Goal: Book appointment/travel/reservation

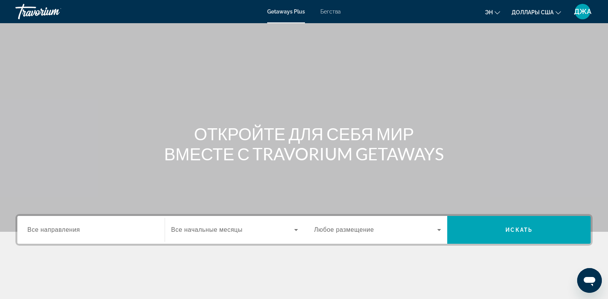
click at [59, 232] on span "Все направления" at bounding box center [53, 229] width 53 height 7
click at [59, 232] on input "Destination Все направления" at bounding box center [90, 229] width 127 height 9
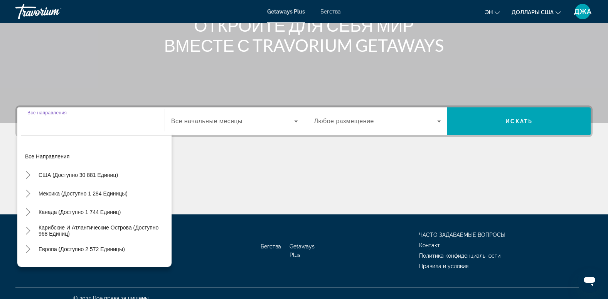
scroll to position [118, 0]
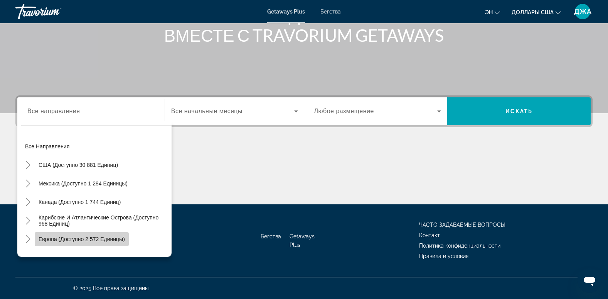
click at [86, 238] on span "Европа (доступно 2 572 единицы)" at bounding box center [82, 239] width 86 height 6
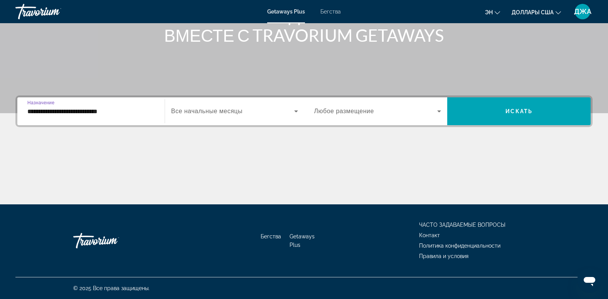
click at [127, 112] on input "**********" at bounding box center [90, 111] width 127 height 9
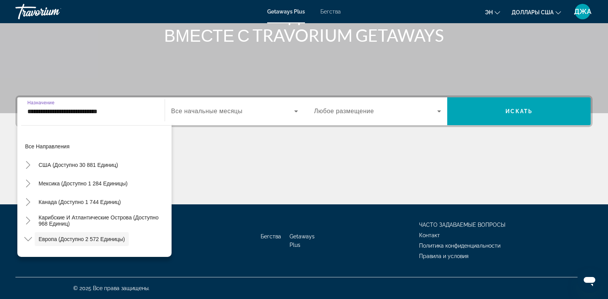
scroll to position [46, 0]
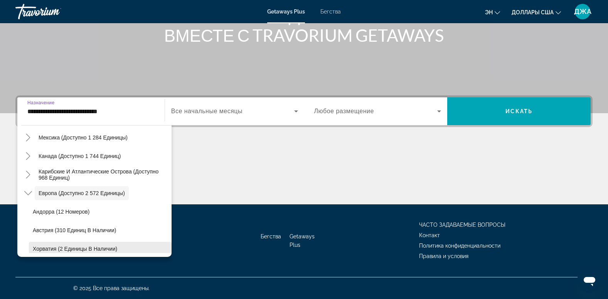
click at [105, 248] on span "Хорватия (2 единицы в наличии)" at bounding box center [75, 248] width 84 height 6
type input "**********"
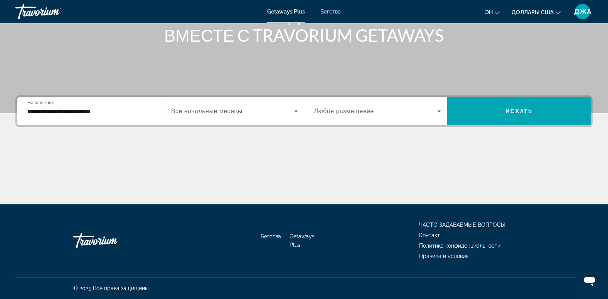
click at [237, 111] on span "Все начальные месяцы" at bounding box center [206, 111] width 71 height 7
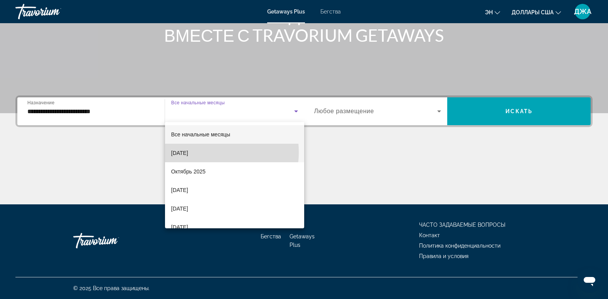
click at [188, 152] on font "[DATE]" at bounding box center [179, 153] width 17 height 6
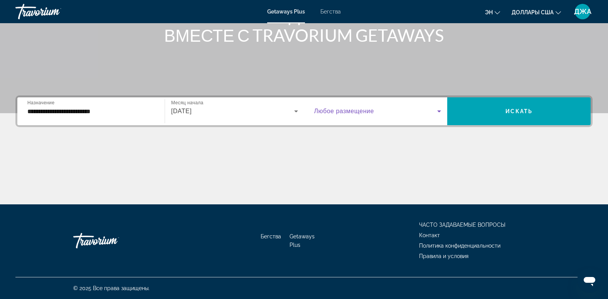
click at [424, 109] on span "Виджет поиска" at bounding box center [375, 110] width 123 height 9
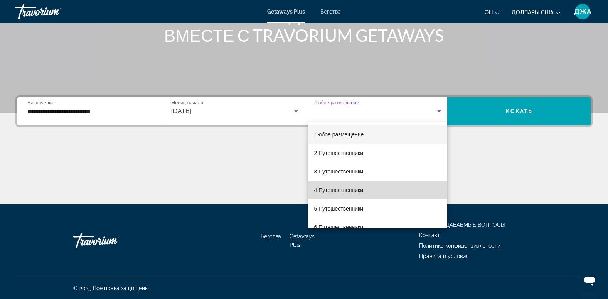
click at [392, 190] on mat-option "4 Путешественники" at bounding box center [378, 190] width 140 height 19
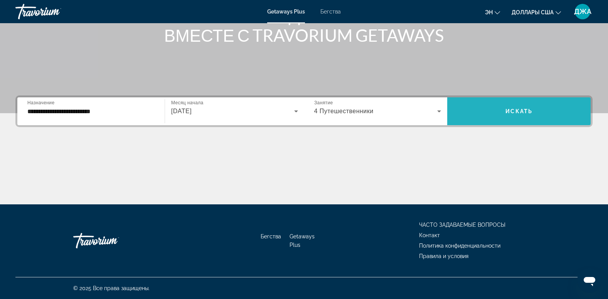
click at [517, 106] on span "Виджет поиска" at bounding box center [520, 111] width 144 height 19
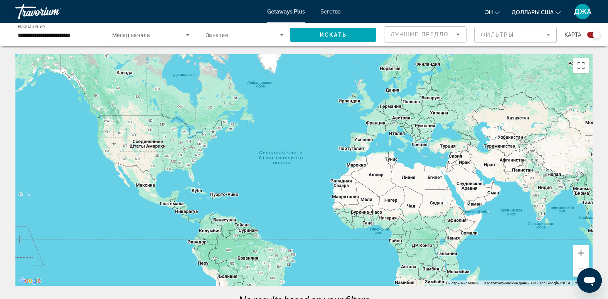
click at [591, 35] on div "Виджет поиска" at bounding box center [594, 35] width 13 height 6
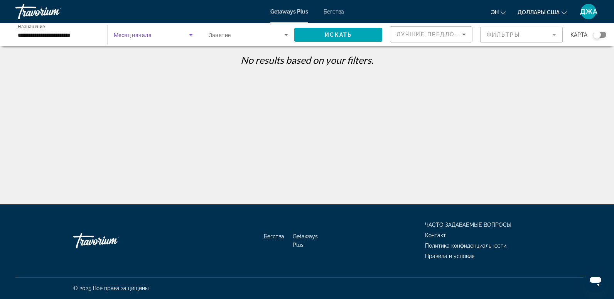
click at [134, 38] on span "Виджет поиска" at bounding box center [151, 34] width 75 height 9
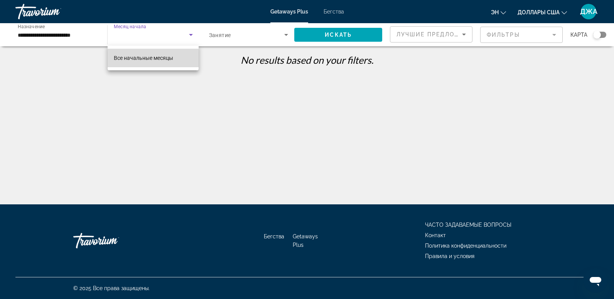
click at [139, 60] on span "Все начальные месяцы" at bounding box center [143, 58] width 59 height 6
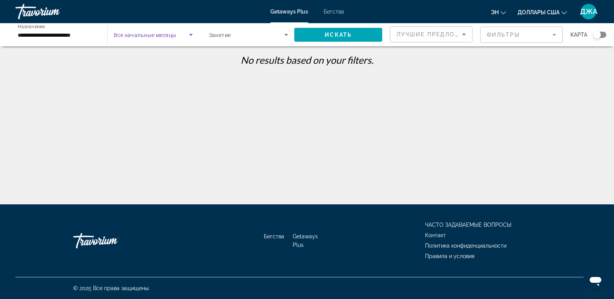
click at [184, 31] on span "Виджет поиска" at bounding box center [151, 34] width 75 height 9
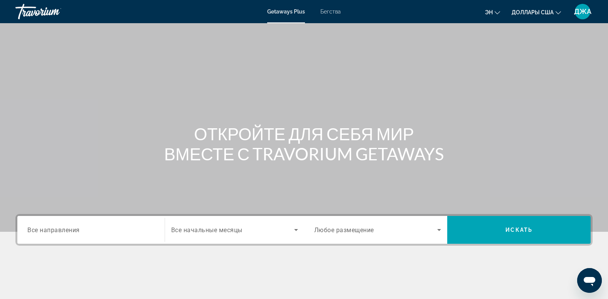
click at [54, 229] on span "Все направления" at bounding box center [53, 229] width 52 height 7
click at [54, 229] on input "Destination Все направления" at bounding box center [90, 229] width 127 height 9
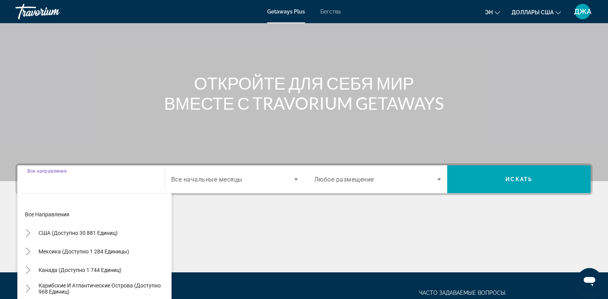
scroll to position [118, 0]
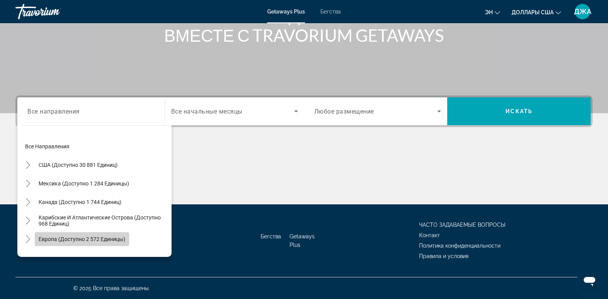
click at [64, 238] on span "Европа (доступно 2 572 единицы)" at bounding box center [82, 239] width 87 height 6
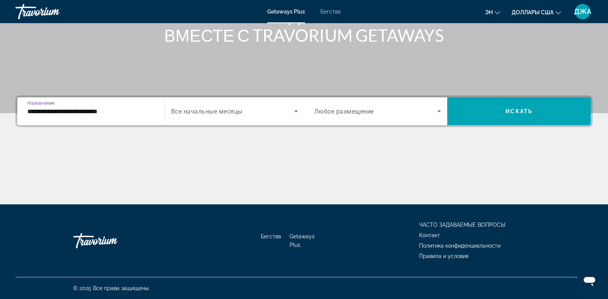
click at [125, 113] on input "**********" at bounding box center [90, 111] width 127 height 9
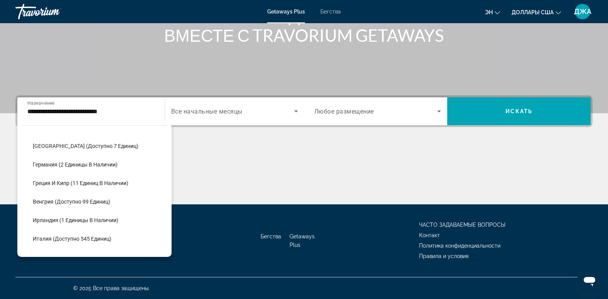
scroll to position [209, 0]
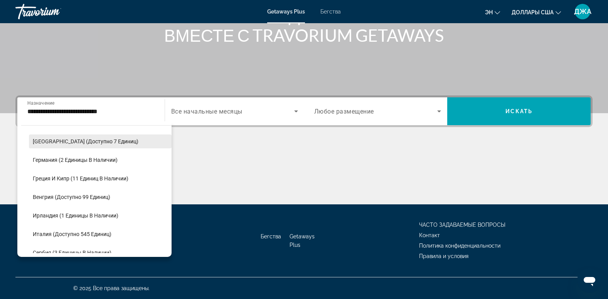
click at [106, 139] on span "[GEOGRAPHIC_DATA] (доступно 7 единиц)" at bounding box center [86, 141] width 106 height 6
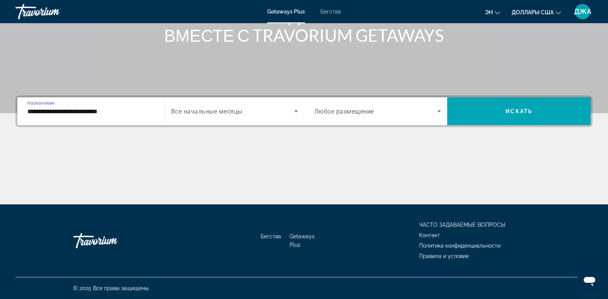
type input "**********"
click at [244, 114] on span "Виджет поиска" at bounding box center [232, 110] width 123 height 9
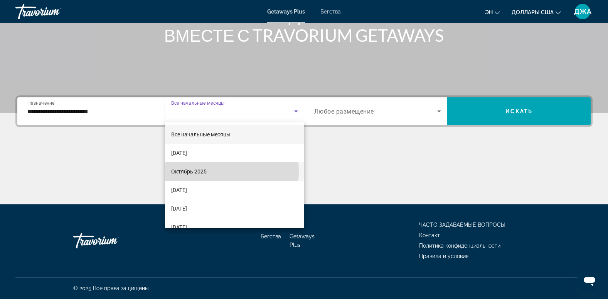
click at [201, 171] on font "Октябрь 2025" at bounding box center [188, 171] width 35 height 6
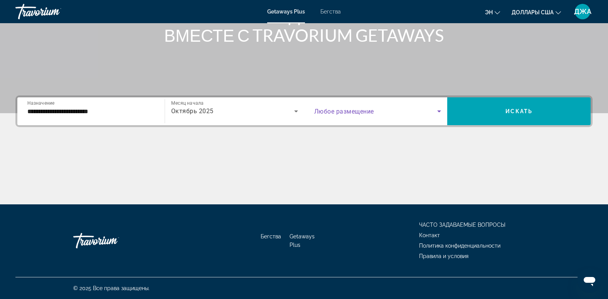
click at [375, 111] on span "Виджет поиска" at bounding box center [375, 110] width 123 height 9
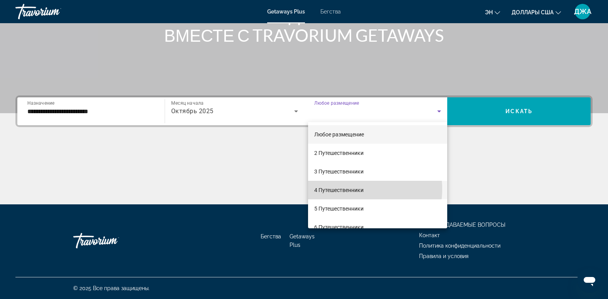
click at [354, 189] on font "4 Путешественники" at bounding box center [338, 190] width 49 height 6
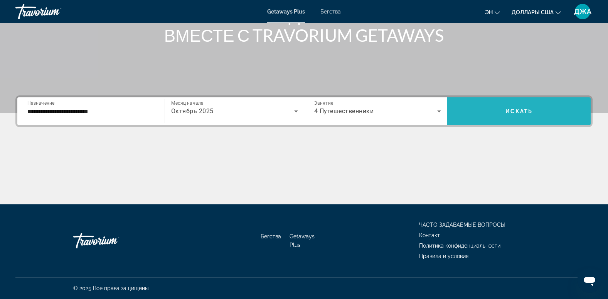
click at [518, 110] on span "Искать" at bounding box center [519, 111] width 27 height 6
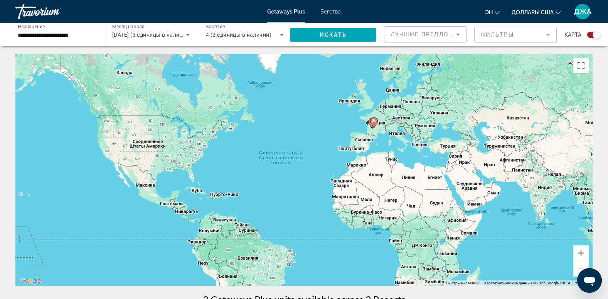
click at [590, 35] on div "Виджет поиска" at bounding box center [594, 35] width 13 height 6
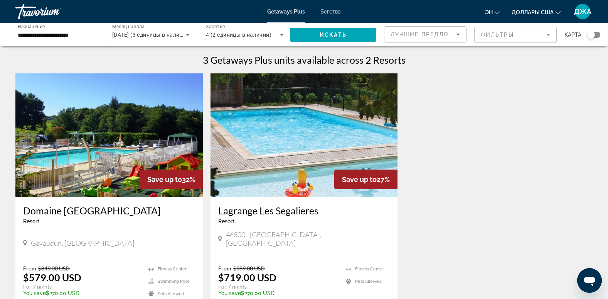
click at [570, 104] on div "Save up to 32% Domaine [GEOGRAPHIC_DATA] - This is an adults only resort Gavaud…" at bounding box center [304, 208] width 585 height 271
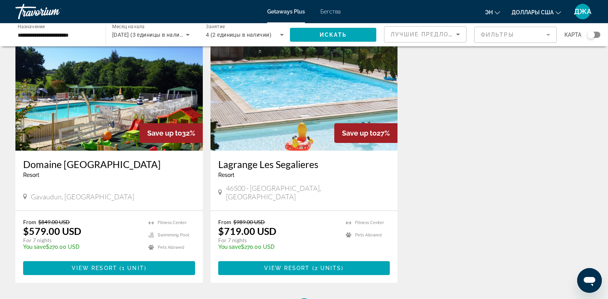
scroll to position [62, 0]
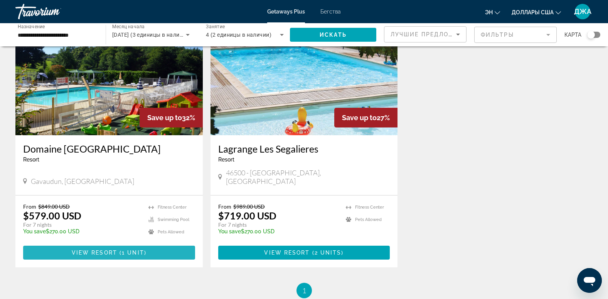
click at [110, 249] on font "View Resort ( 1 unit )" at bounding box center [109, 252] width 75 height 6
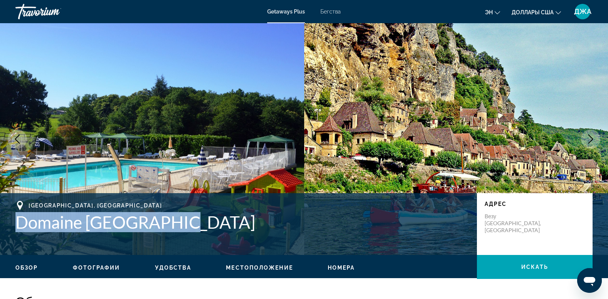
drag, startPoint x: 197, startPoint y: 228, endPoint x: 20, endPoint y: 221, distance: 177.3
click at [20, 221] on h1 "Domaine [GEOGRAPHIC_DATA]" at bounding box center [242, 222] width 454 height 20
copy h1 "Domaine [GEOGRAPHIC_DATA]"
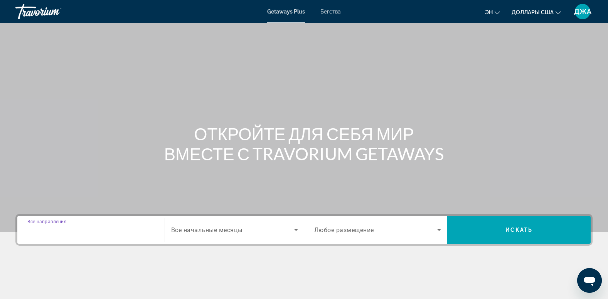
click at [83, 230] on input "Destination Все направления" at bounding box center [90, 229] width 127 height 9
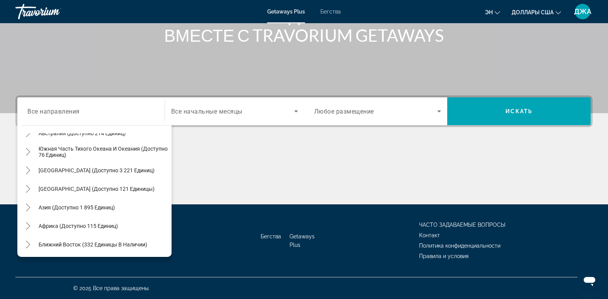
scroll to position [125, 0]
click at [118, 243] on span "Ближний Восток (332 единицы в наличии)" at bounding box center [93, 243] width 109 height 6
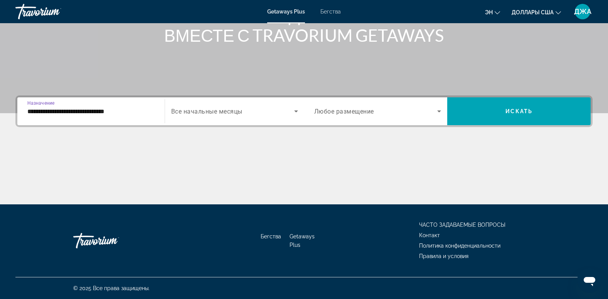
click at [149, 113] on input "**********" at bounding box center [90, 111] width 127 height 9
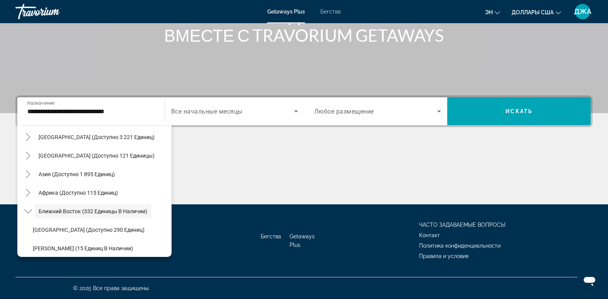
scroll to position [181, 0]
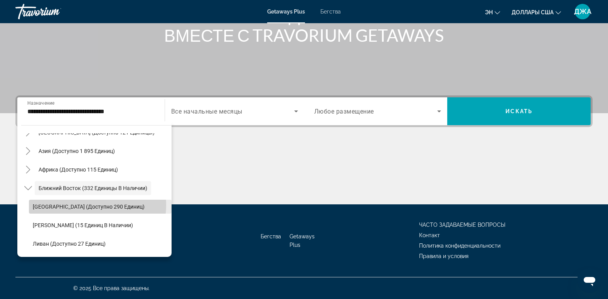
click at [90, 205] on span "[GEOGRAPHIC_DATA] (доступно 290 единиц)" at bounding box center [89, 206] width 112 height 6
type input "**********"
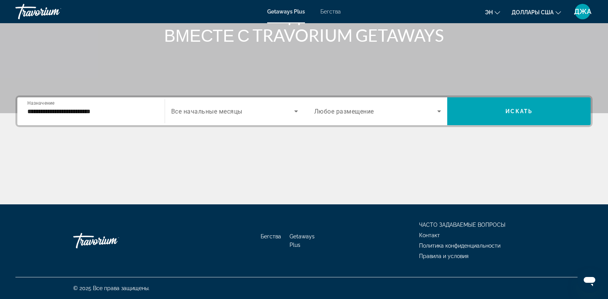
click at [227, 109] on span "Все начальные месяцы" at bounding box center [206, 111] width 71 height 7
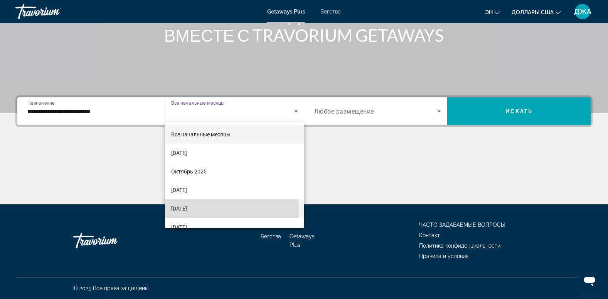
click at [187, 209] on font "[DATE]" at bounding box center [179, 208] width 16 height 6
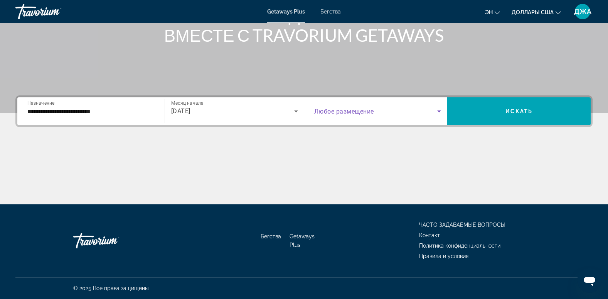
click at [427, 108] on span "Виджет поиска" at bounding box center [375, 110] width 123 height 9
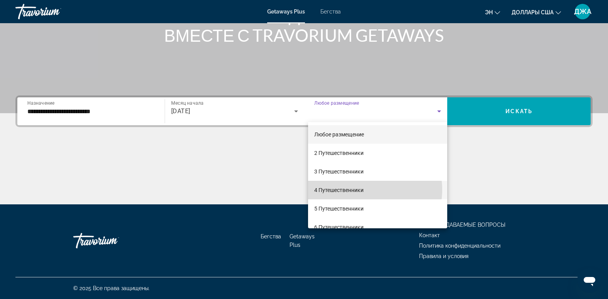
click at [367, 189] on mat-option "4 Путешественники" at bounding box center [378, 190] width 140 height 19
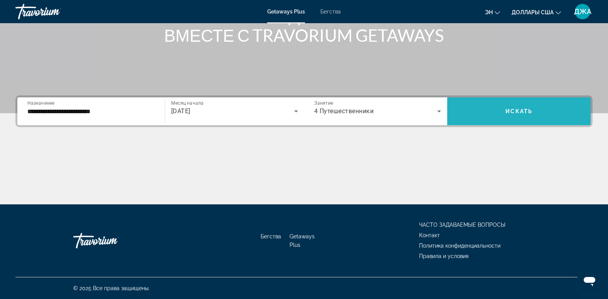
click at [520, 112] on span "Искать" at bounding box center [519, 111] width 27 height 6
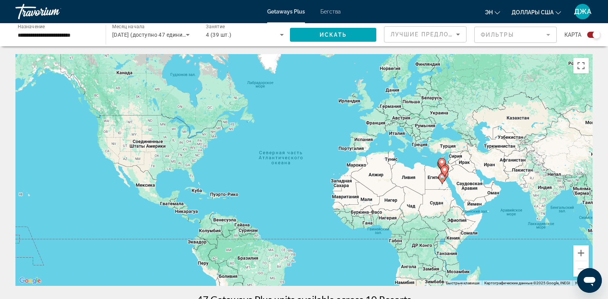
click at [591, 33] on div "Виджет поиска" at bounding box center [594, 35] width 13 height 6
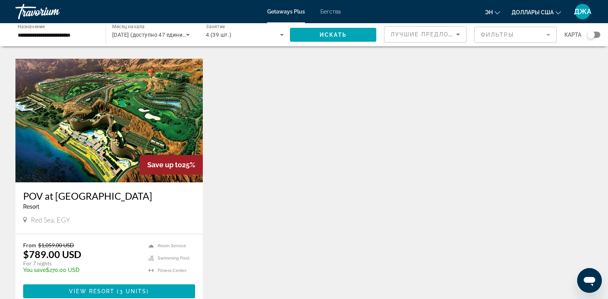
scroll to position [802, 0]
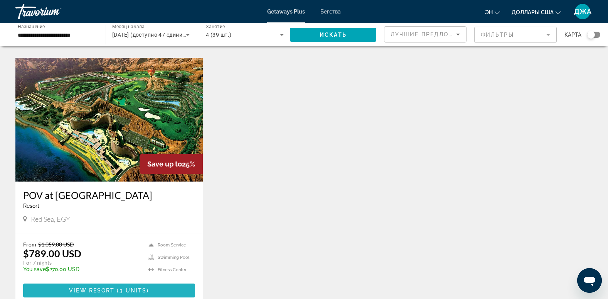
click at [106, 289] on span "View Resort" at bounding box center [92, 290] width 46 height 6
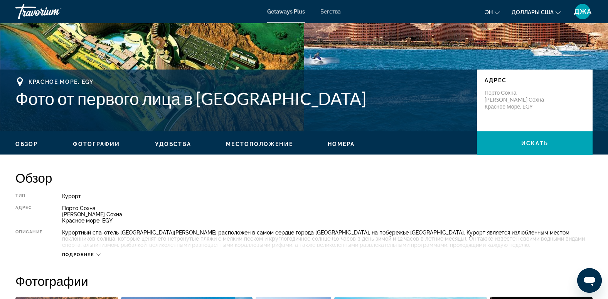
scroll to position [139, 0]
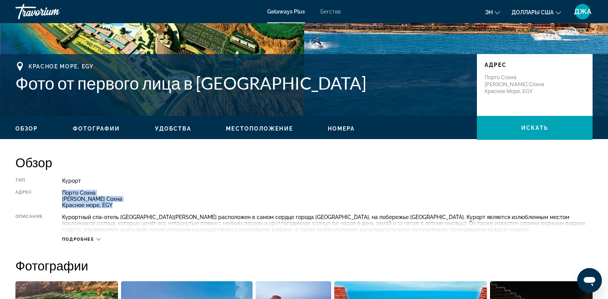
drag, startPoint x: 123, startPoint y: 206, endPoint x: 61, endPoint y: 192, distance: 63.6
click at [61, 192] on div "Тип Курорт All-Inclusive No All-Inclusive Адрес Порто Сохна [PERSON_NAME] Сохна…" at bounding box center [304, 209] width 578 height 64
copy div "Порто Сохна [PERSON_NAME] Сохна Красное море, EGY"
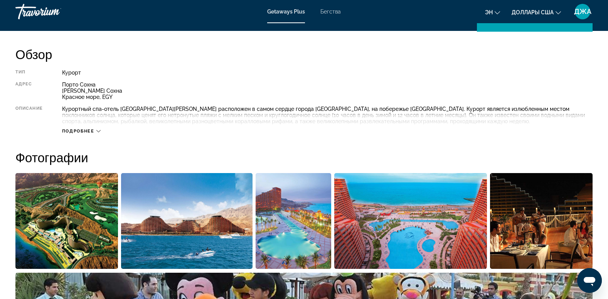
scroll to position [256, 0]
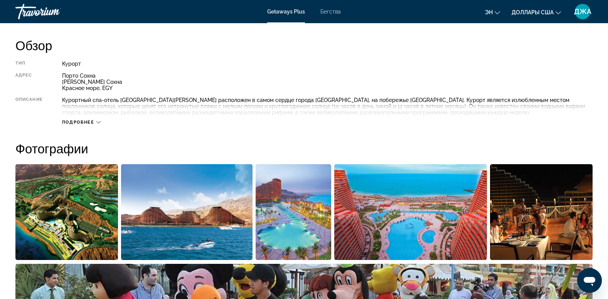
click at [92, 122] on span "Подробнее" at bounding box center [78, 122] width 32 height 5
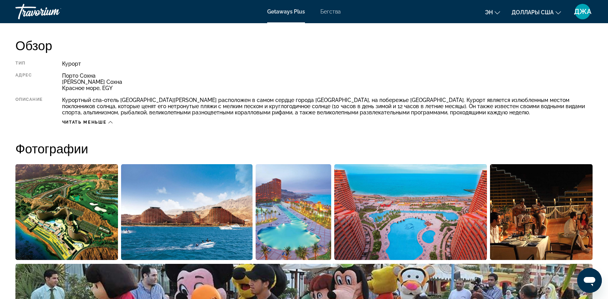
click at [183, 171] on img "Открыть полноэкранный слайдер изображений" at bounding box center [187, 212] width 132 height 96
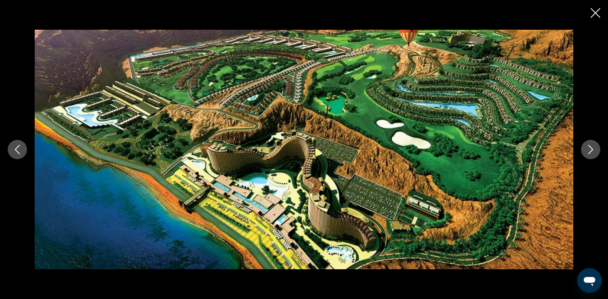
click at [593, 148] on icon "Следующее изображение" at bounding box center [590, 149] width 9 height 9
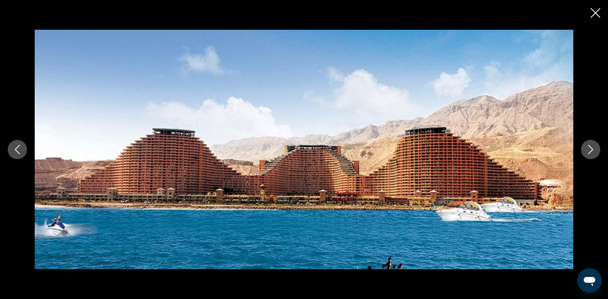
click at [593, 148] on icon "Следующее изображение" at bounding box center [590, 149] width 9 height 9
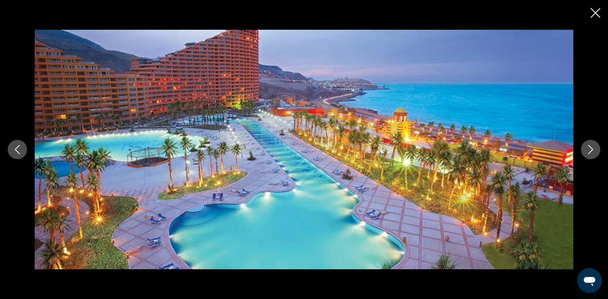
click at [593, 148] on icon "Следующее изображение" at bounding box center [590, 149] width 9 height 9
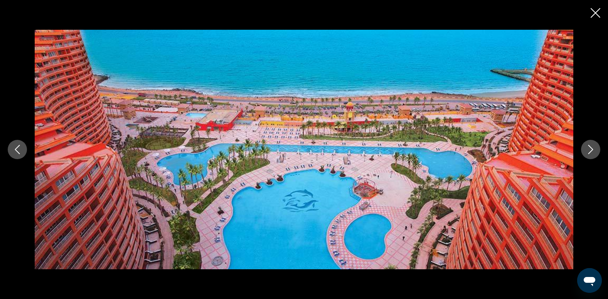
click at [593, 148] on icon "Следующее изображение" at bounding box center [590, 149] width 9 height 9
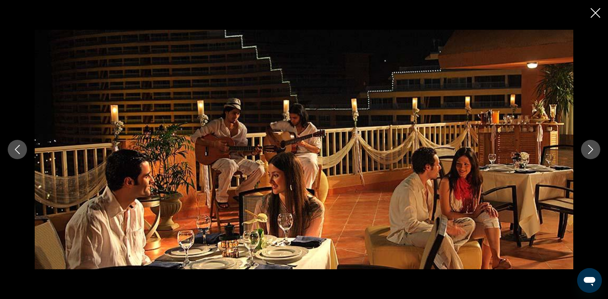
click at [593, 148] on icon "Следующее изображение" at bounding box center [590, 149] width 9 height 9
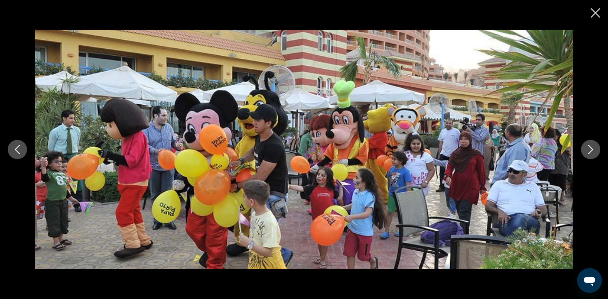
click at [593, 148] on icon "Следующее изображение" at bounding box center [590, 149] width 9 height 9
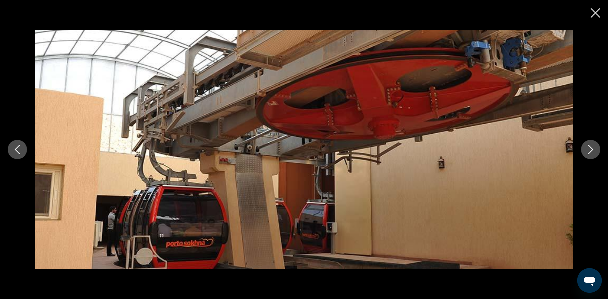
click at [593, 148] on icon "Следующее изображение" at bounding box center [590, 149] width 9 height 9
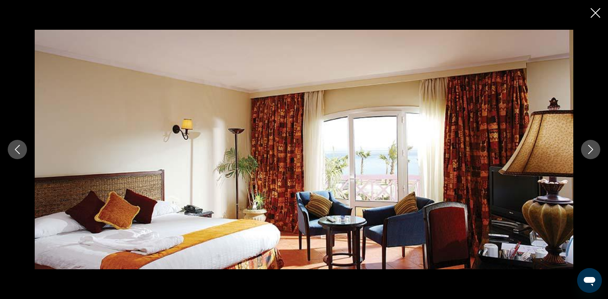
click at [593, 148] on icon "Следующее изображение" at bounding box center [590, 149] width 9 height 9
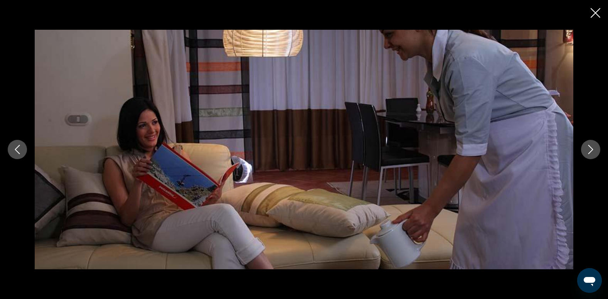
click at [593, 148] on icon "Следующее изображение" at bounding box center [590, 149] width 9 height 9
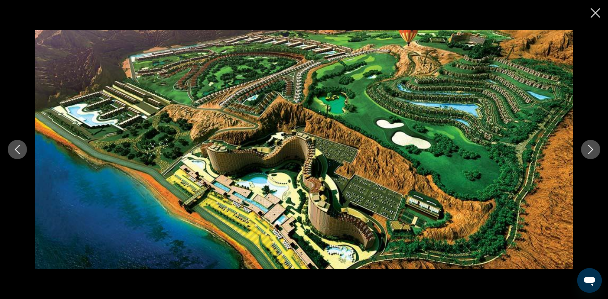
click at [593, 148] on icon "Следующее изображение" at bounding box center [590, 149] width 9 height 9
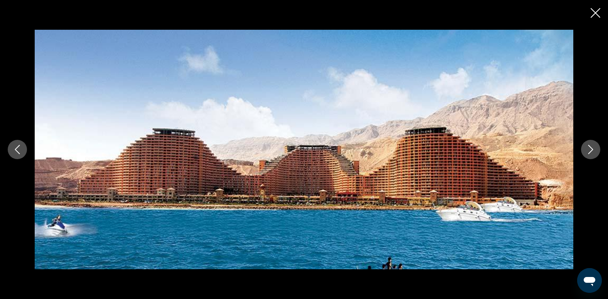
click at [593, 148] on icon "Следующее изображение" at bounding box center [590, 149] width 9 height 9
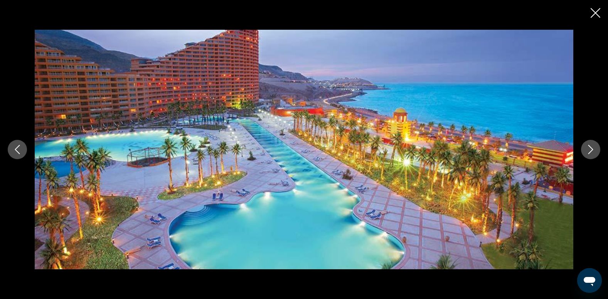
click at [596, 10] on icon "Закрыть слайд-шоу" at bounding box center [596, 13] width 10 height 10
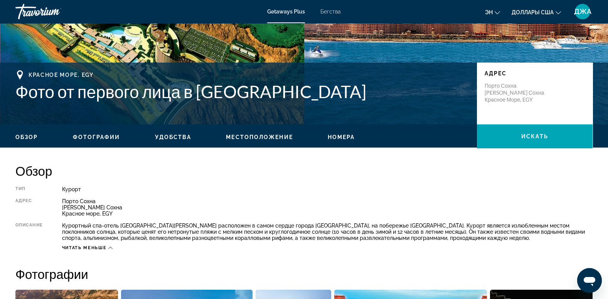
scroll to position [131, 0]
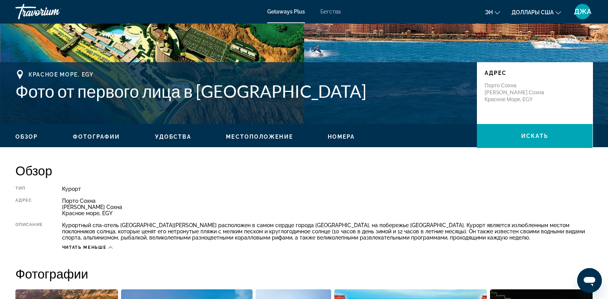
click at [132, 211] on div "Порто Сохна [PERSON_NAME] Сохна Красное море, EGY" at bounding box center [327, 207] width 531 height 19
click at [122, 214] on div "Порто Сохна [PERSON_NAME] Сохна Красное море, EGY" at bounding box center [327, 207] width 531 height 19
drag, startPoint x: 546, startPoint y: 106, endPoint x: 482, endPoint y: 85, distance: 67.2
click at [482, 85] on div "Адрес Порто Сохна [PERSON_NAME] Сохна Красное море, EGY" at bounding box center [535, 93] width 116 height 62
copy p "Порто Сохна [PERSON_NAME] Сохна Красное море, EGY"
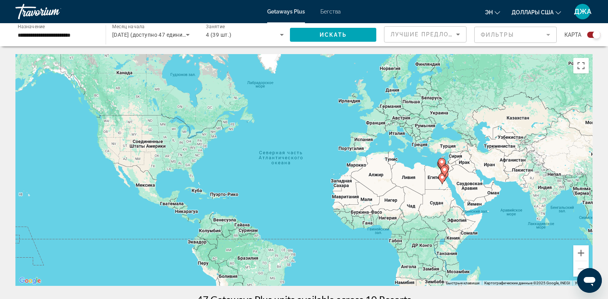
click at [589, 34] on div "Виджет поиска" at bounding box center [594, 35] width 13 height 6
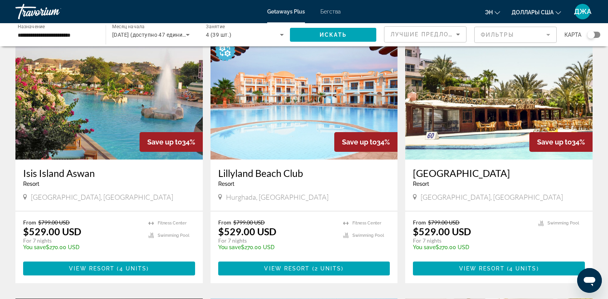
scroll to position [139, 0]
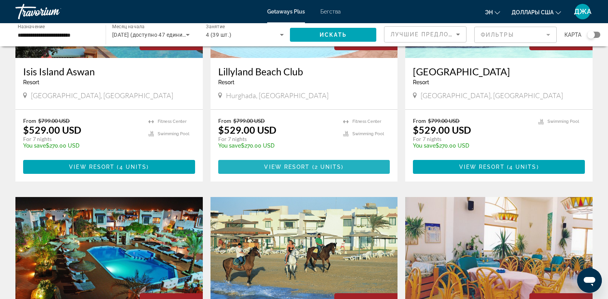
click at [324, 160] on span "Основное содержание" at bounding box center [304, 166] width 172 height 19
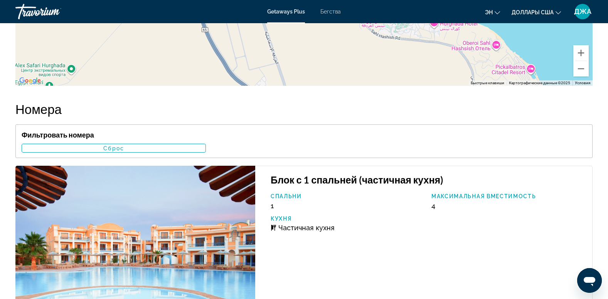
scroll to position [1351, 0]
